Goal: Task Accomplishment & Management: Manage account settings

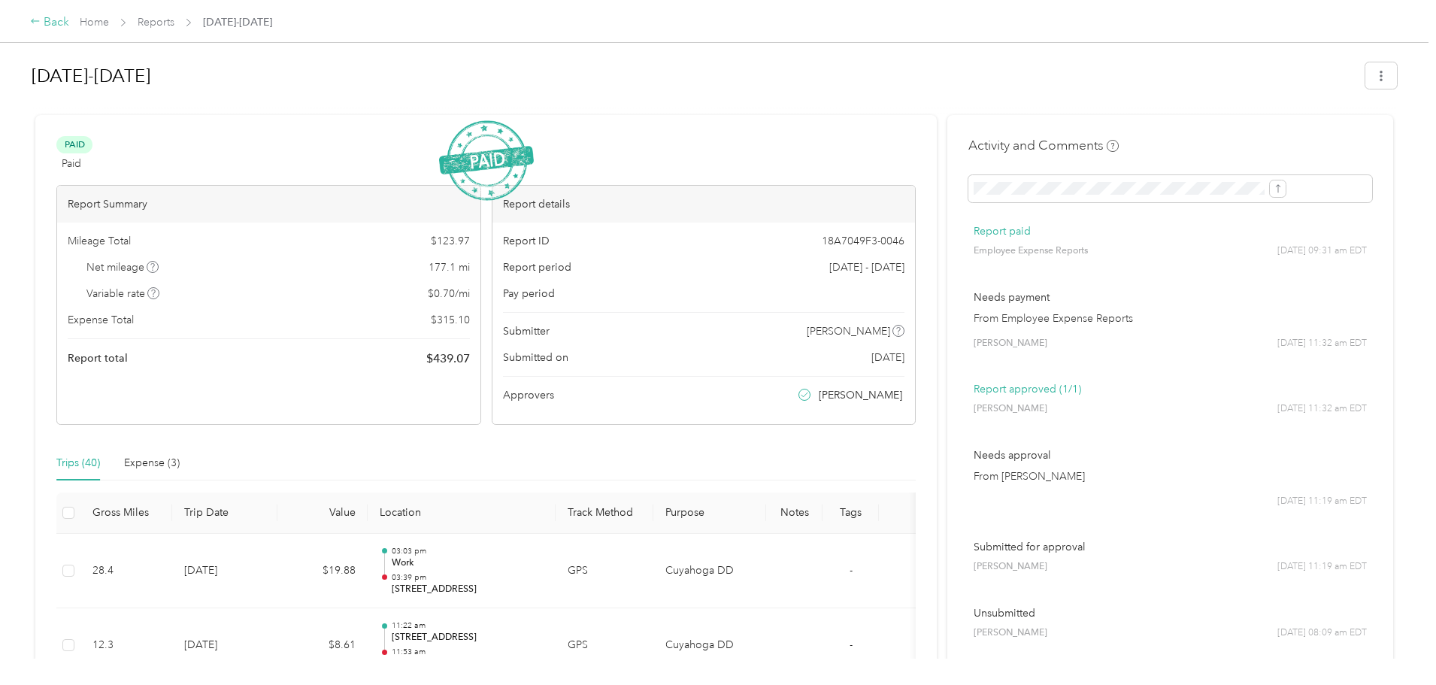
click at [69, 25] on div "Back" at bounding box center [49, 23] width 39 height 18
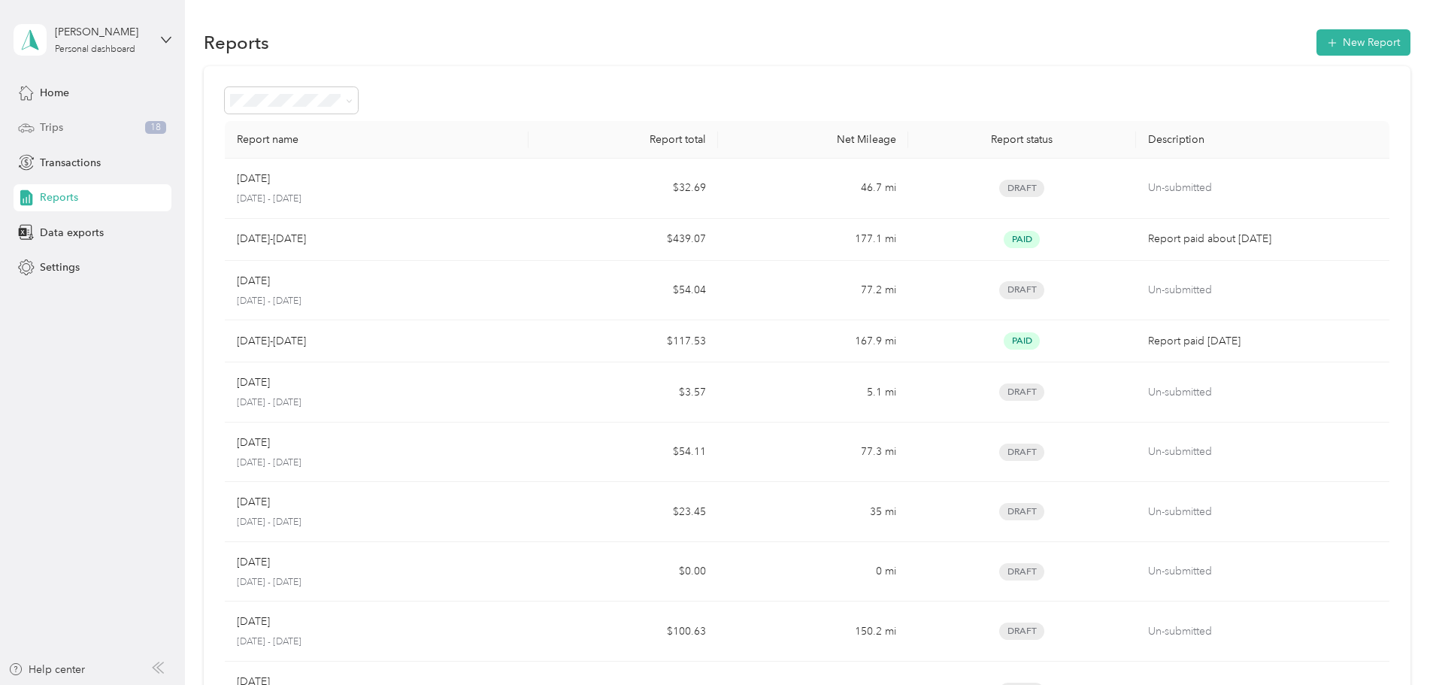
click at [106, 125] on div "Trips 18" at bounding box center [93, 127] width 158 height 27
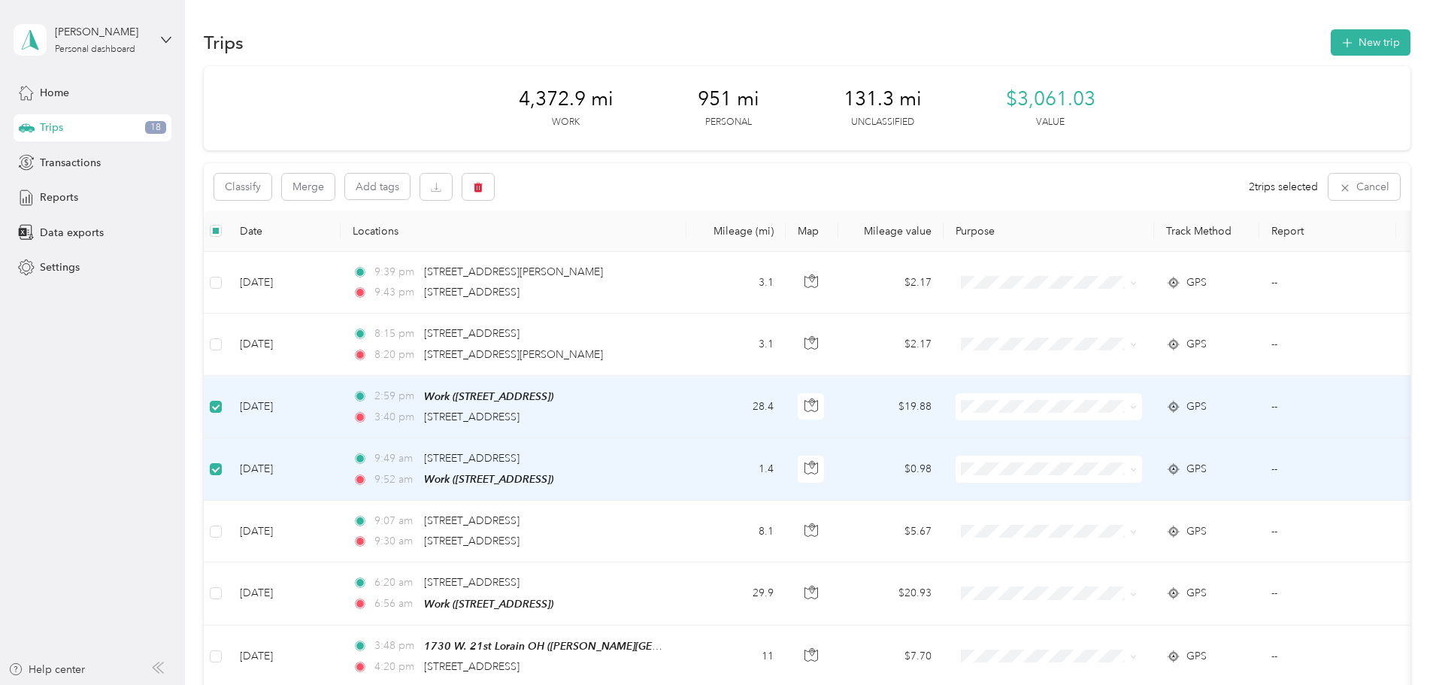
click at [228, 468] on td at bounding box center [216, 469] width 24 height 62
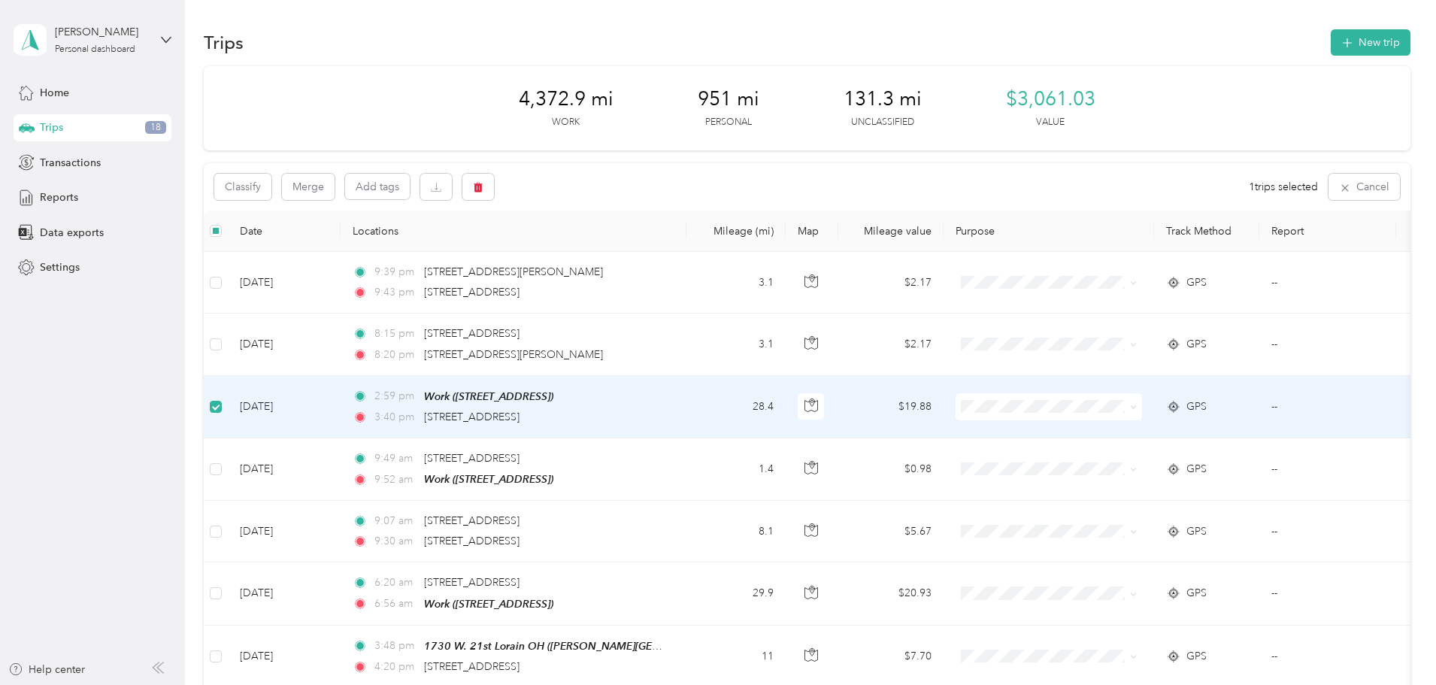
click at [1142, 416] on span at bounding box center [1048, 406] width 186 height 27
click at [1137, 413] on span at bounding box center [1130, 406] width 12 height 17
click at [1137, 407] on icon at bounding box center [1133, 407] width 7 height 7
click at [1209, 424] on li "Cuyahoga DD" at bounding box center [1148, 432] width 186 height 26
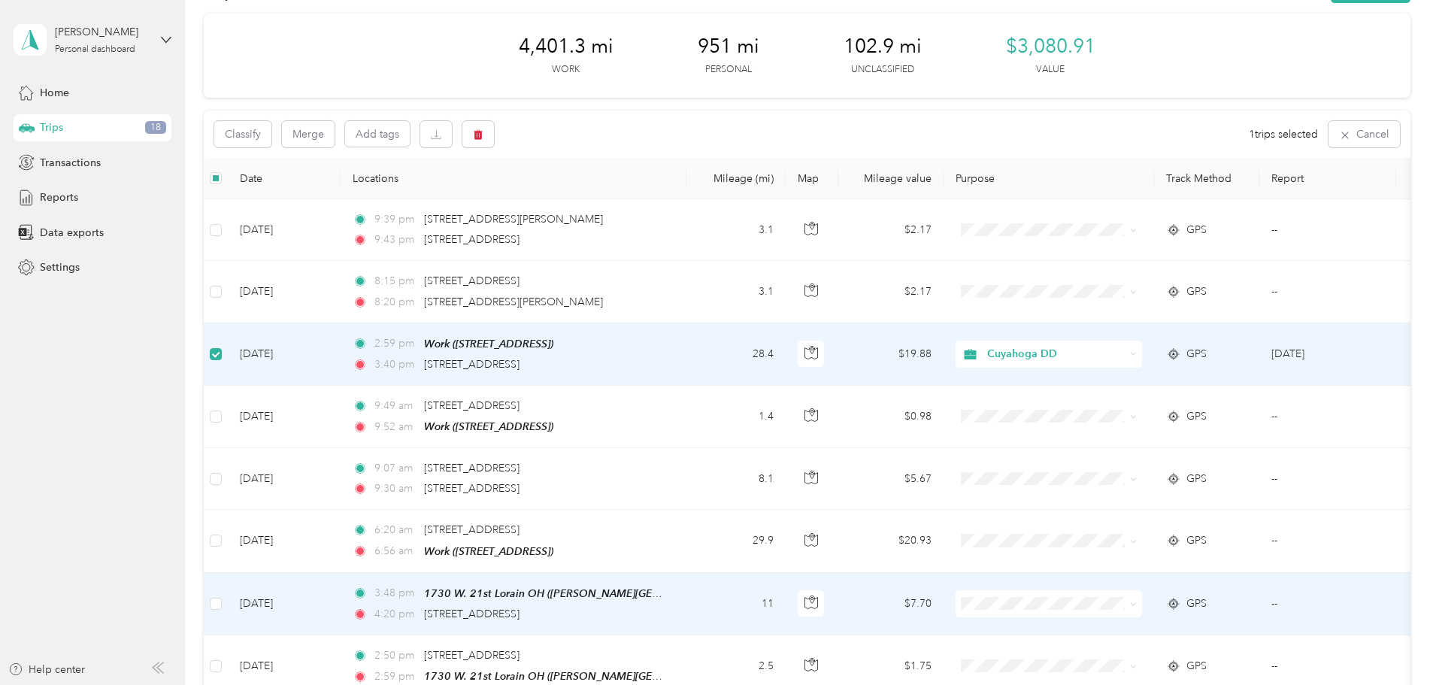
scroll to position [75, 0]
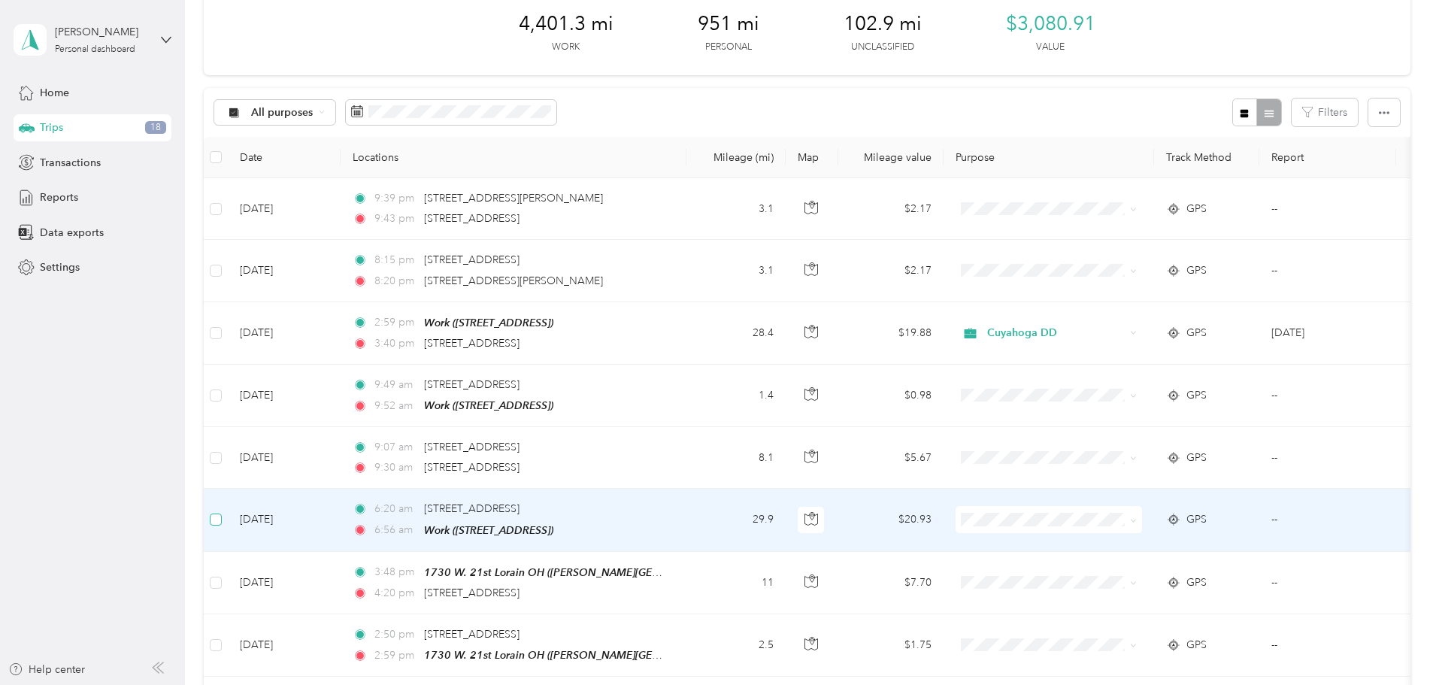
click at [222, 524] on label at bounding box center [216, 519] width 12 height 17
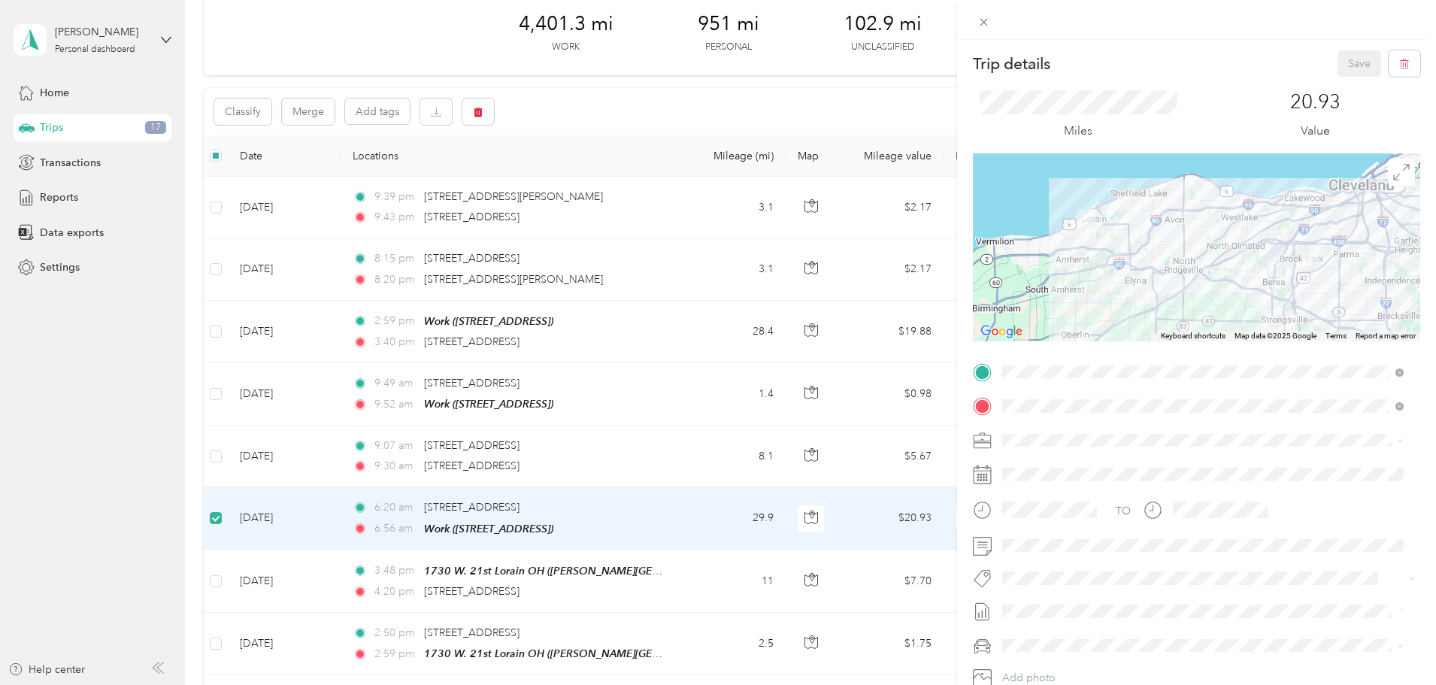
click at [182, 547] on div "Trip details Save This trip cannot be edited because it is either under review,…" at bounding box center [718, 342] width 1436 height 685
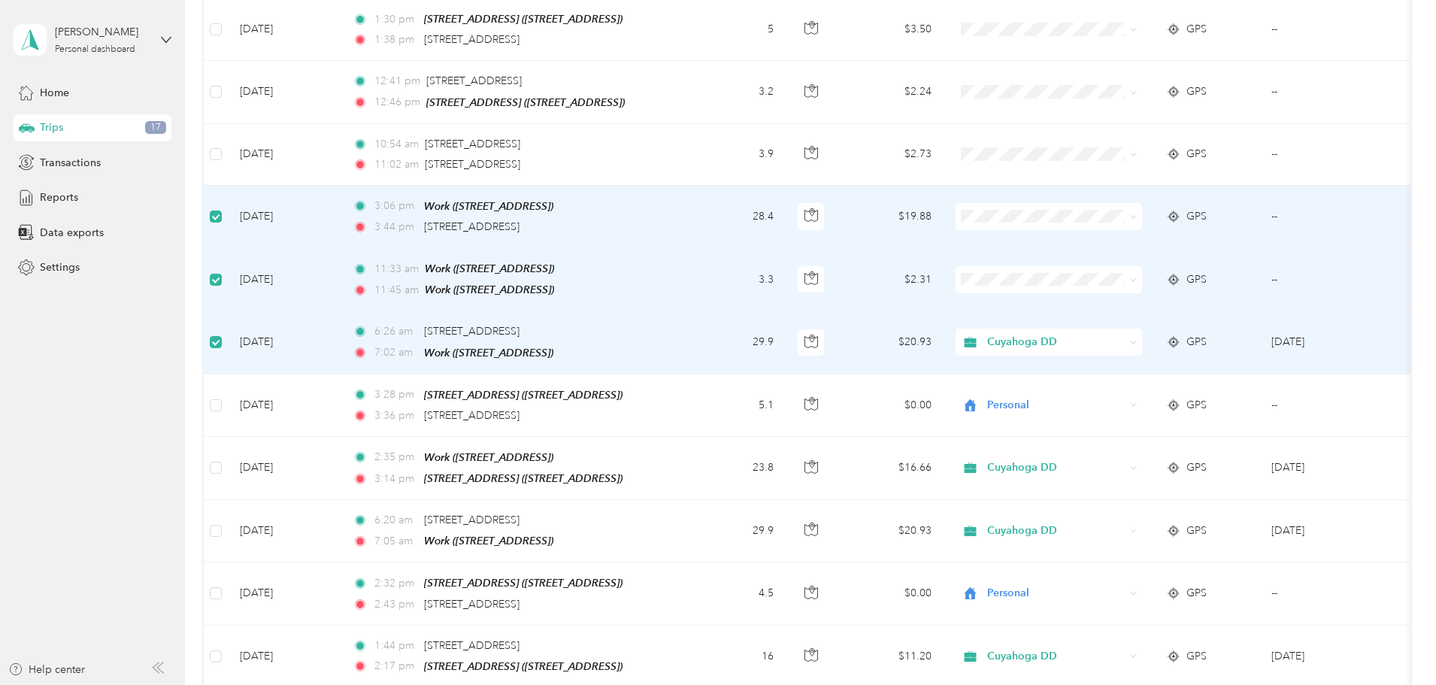
scroll to position [827, 0]
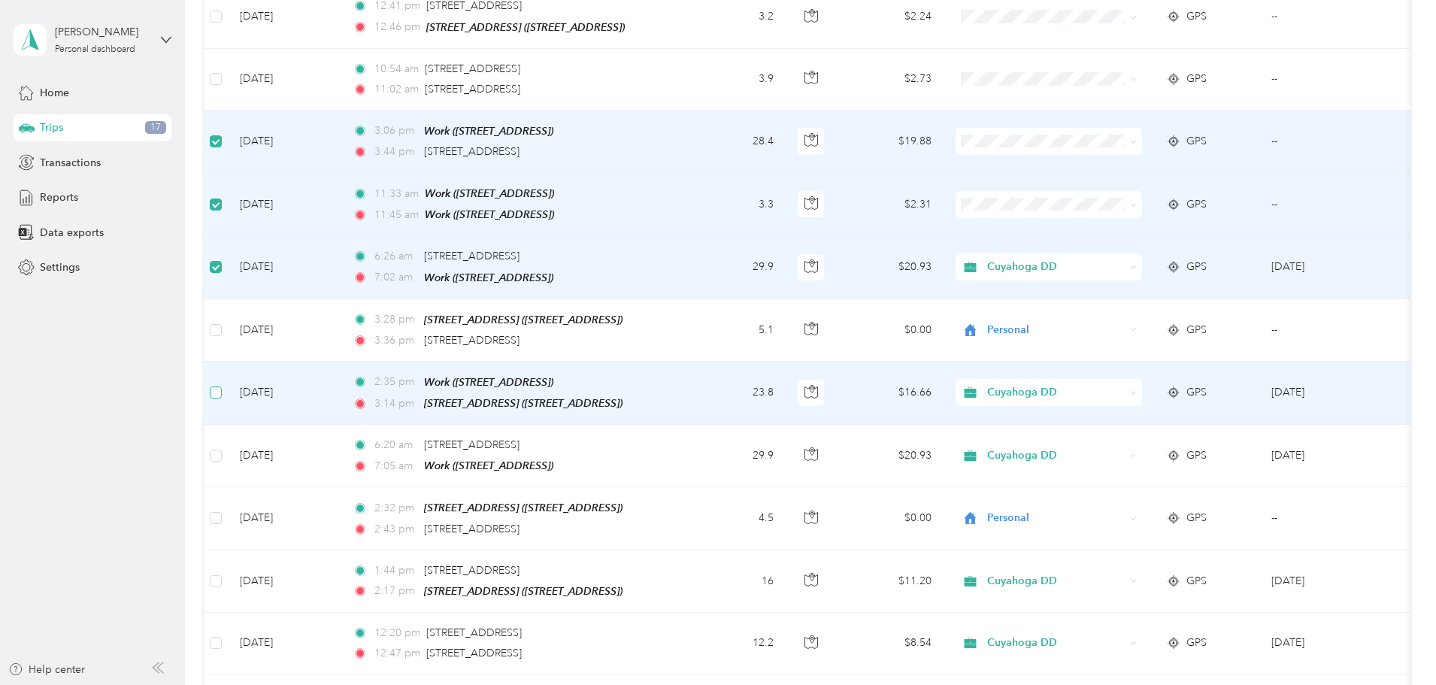
click at [228, 391] on td at bounding box center [216, 393] width 24 height 63
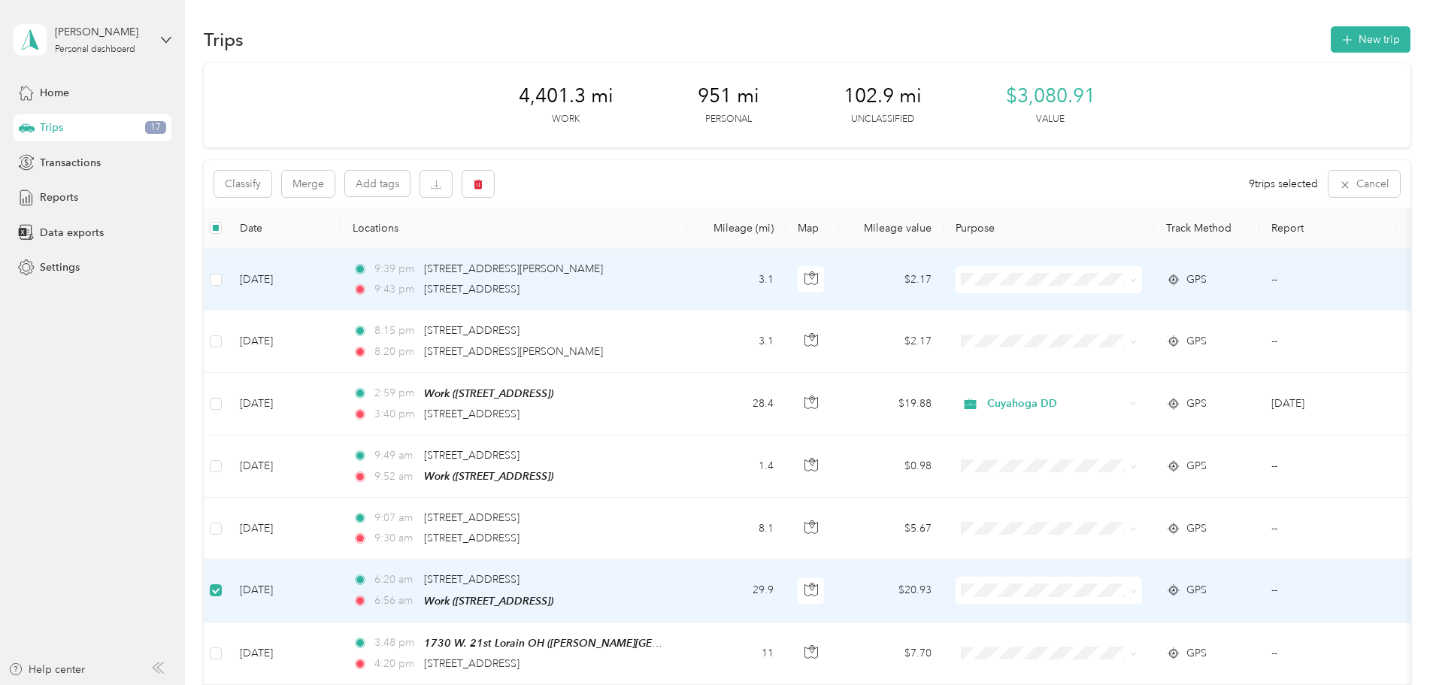
scroll to position [0, 0]
